Goal: Navigation & Orientation: Find specific page/section

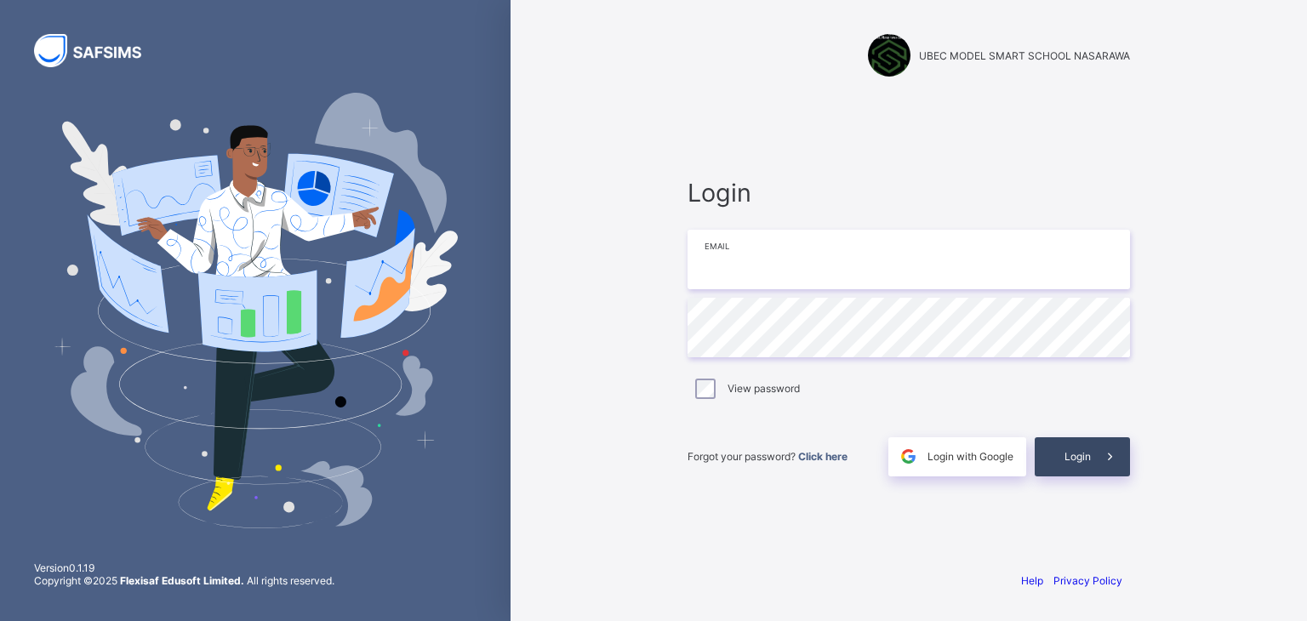
type input "**********"
click at [1087, 461] on span "Login" at bounding box center [1077, 456] width 26 height 13
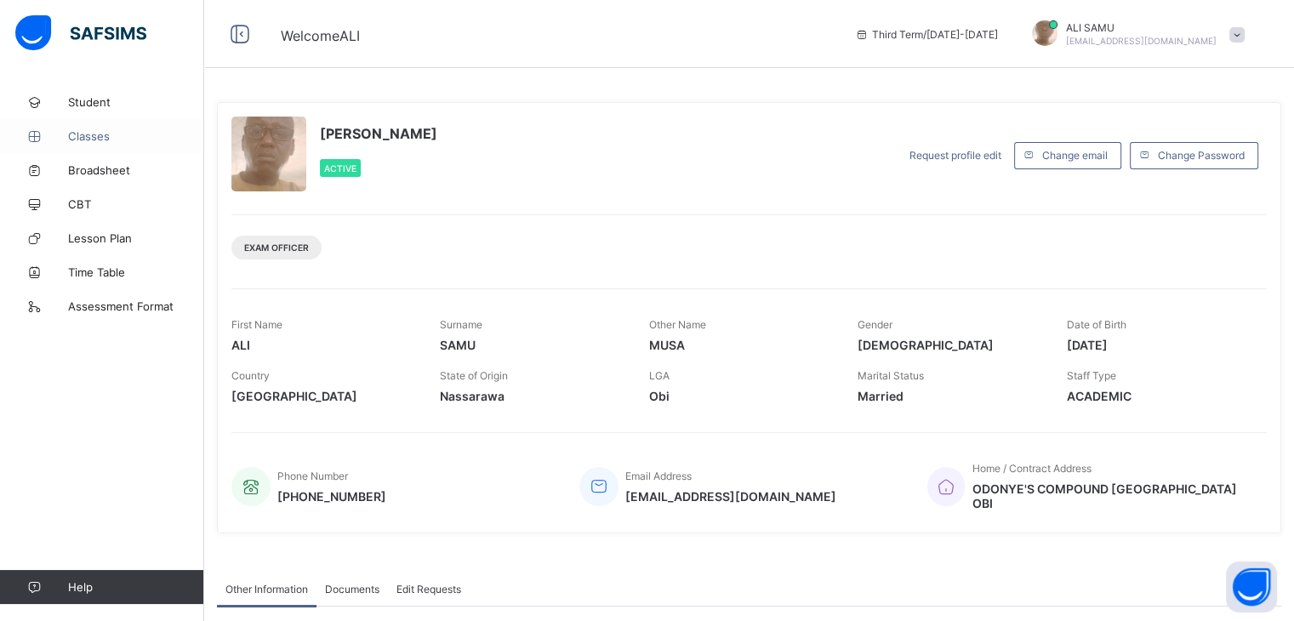
click at [83, 134] on span "Classes" at bounding box center [136, 136] width 136 height 14
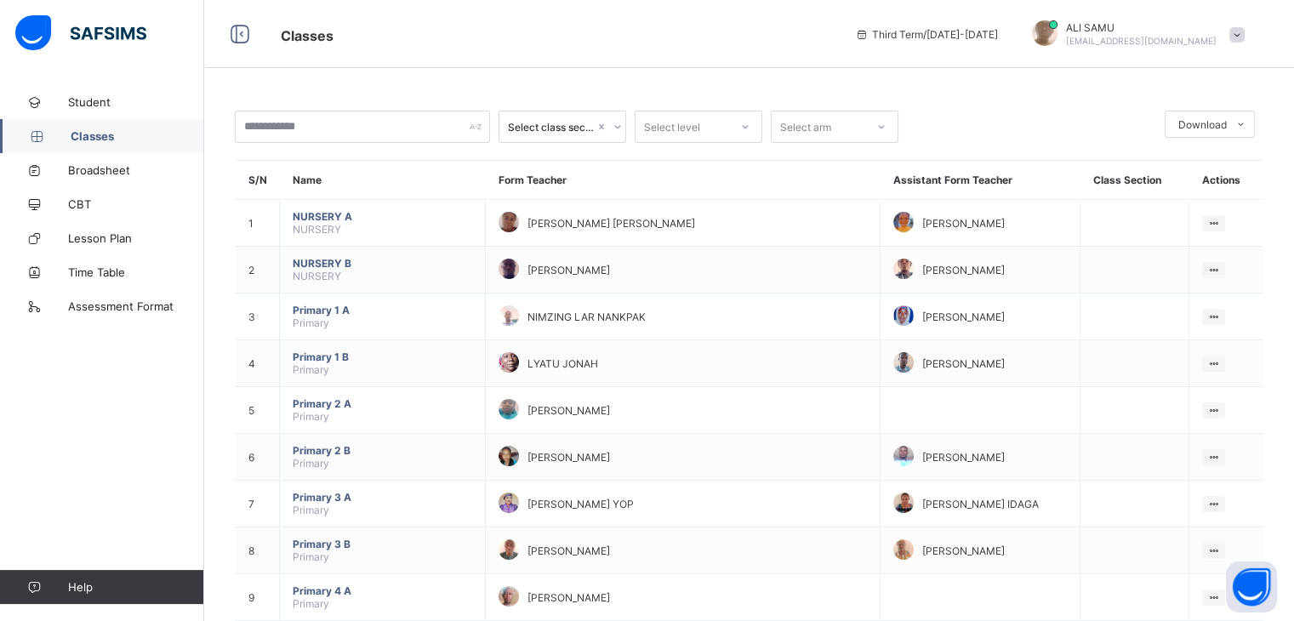
click at [93, 134] on span "Classes" at bounding box center [138, 136] width 134 height 14
click at [882, 128] on icon at bounding box center [881, 126] width 10 height 17
click at [704, 62] on div "Classes Third Term / 2024-2025 ALI SAMU samumusa4real@gmail.com" at bounding box center [647, 34] width 1294 height 68
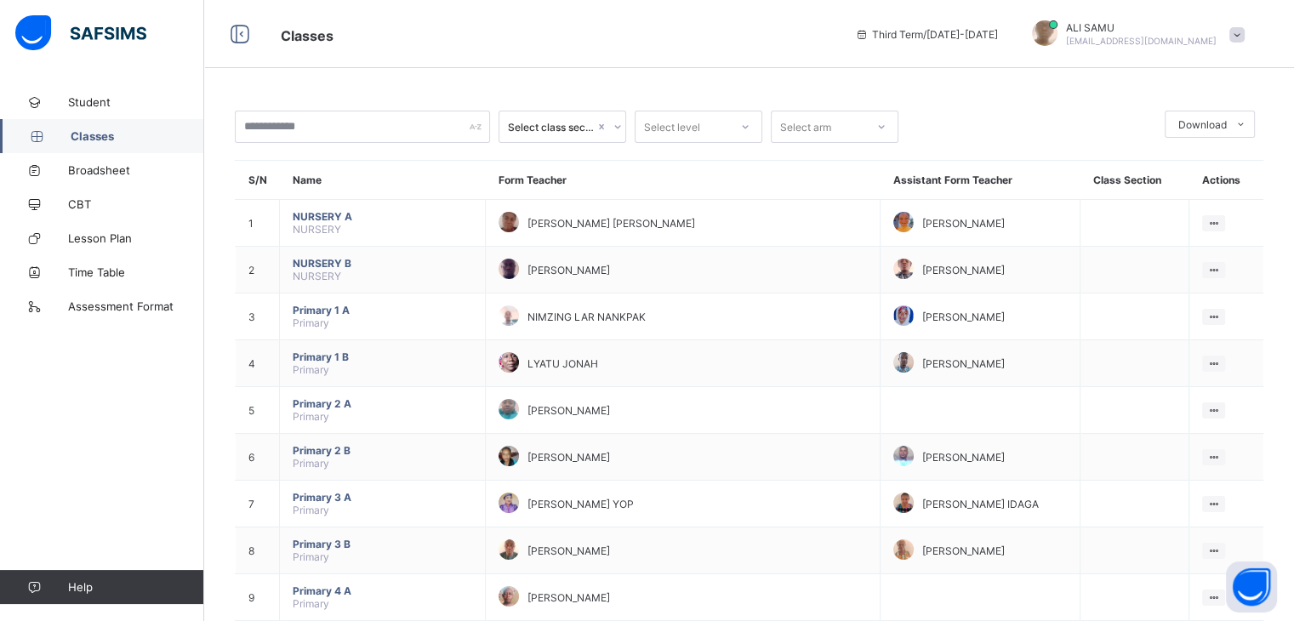
click at [965, 141] on div at bounding box center [1031, 127] width 249 height 32
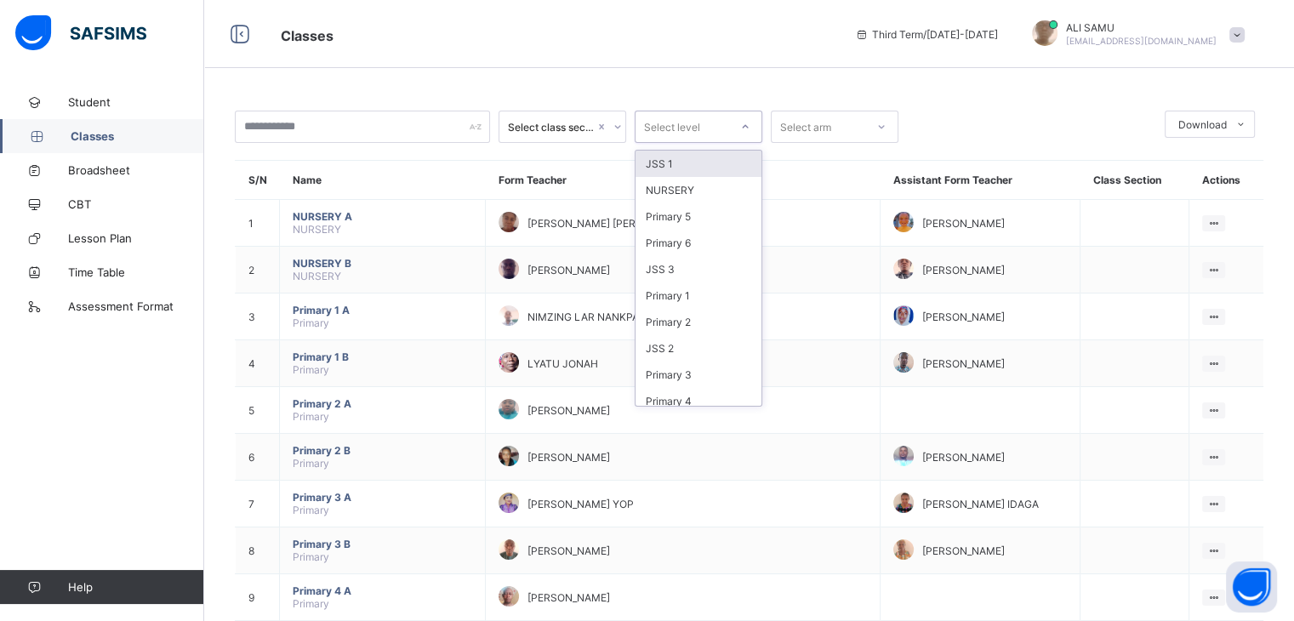
click at [745, 126] on icon at bounding box center [745, 126] width 10 height 17
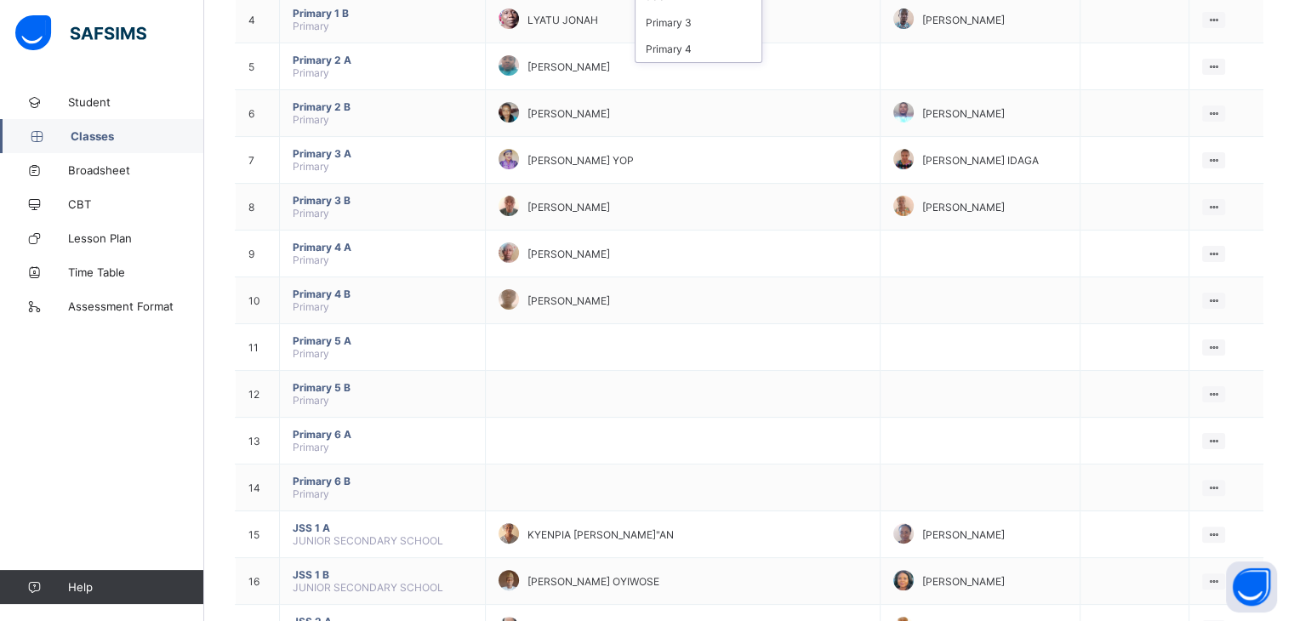
scroll to position [350, 0]
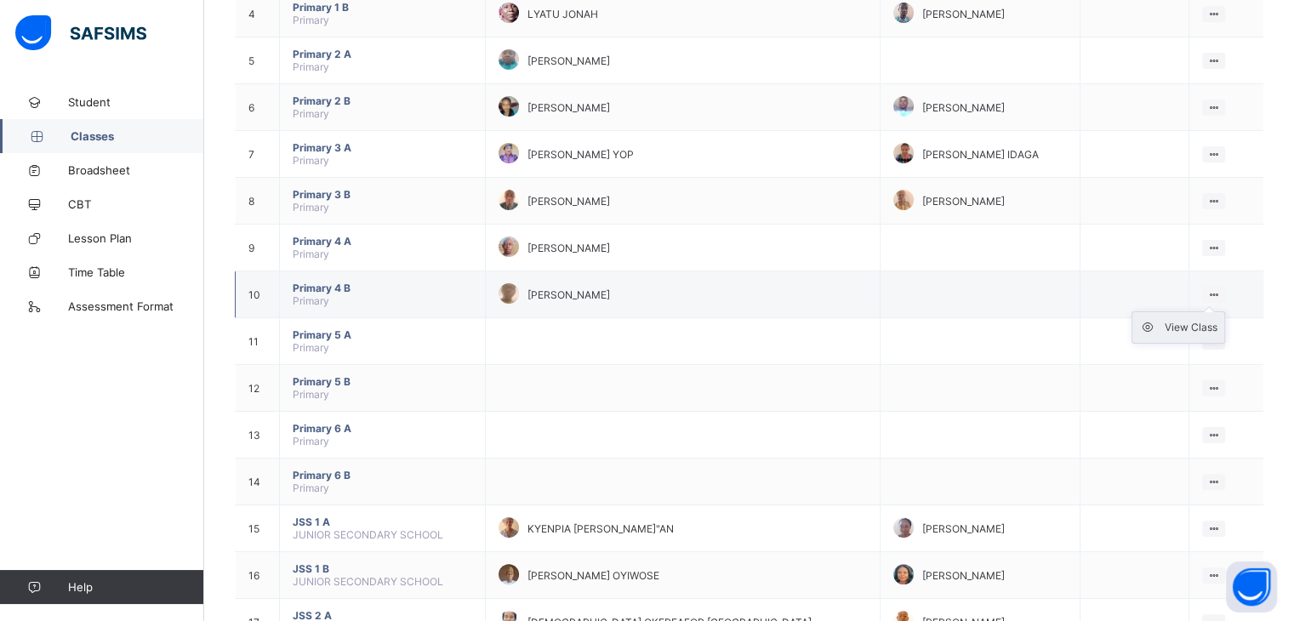
click at [1194, 325] on div "View Class" at bounding box center [1191, 327] width 53 height 17
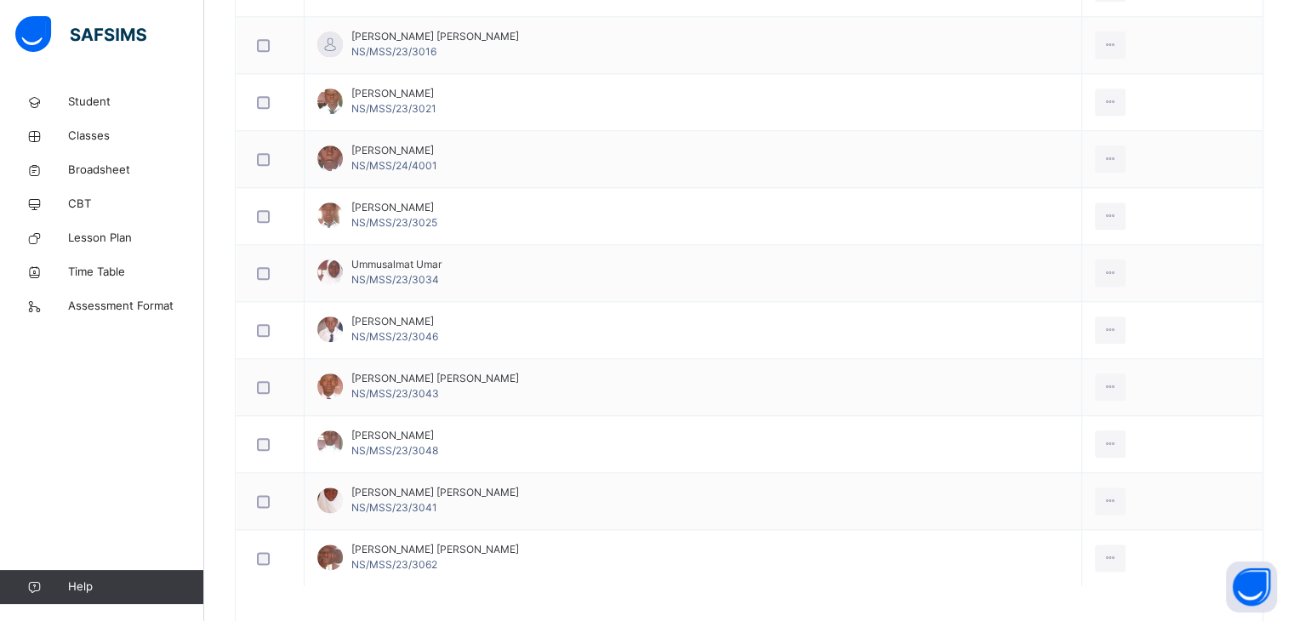
scroll to position [2018, 0]
